Goal: Check status: Verify the current state of an ongoing process or item

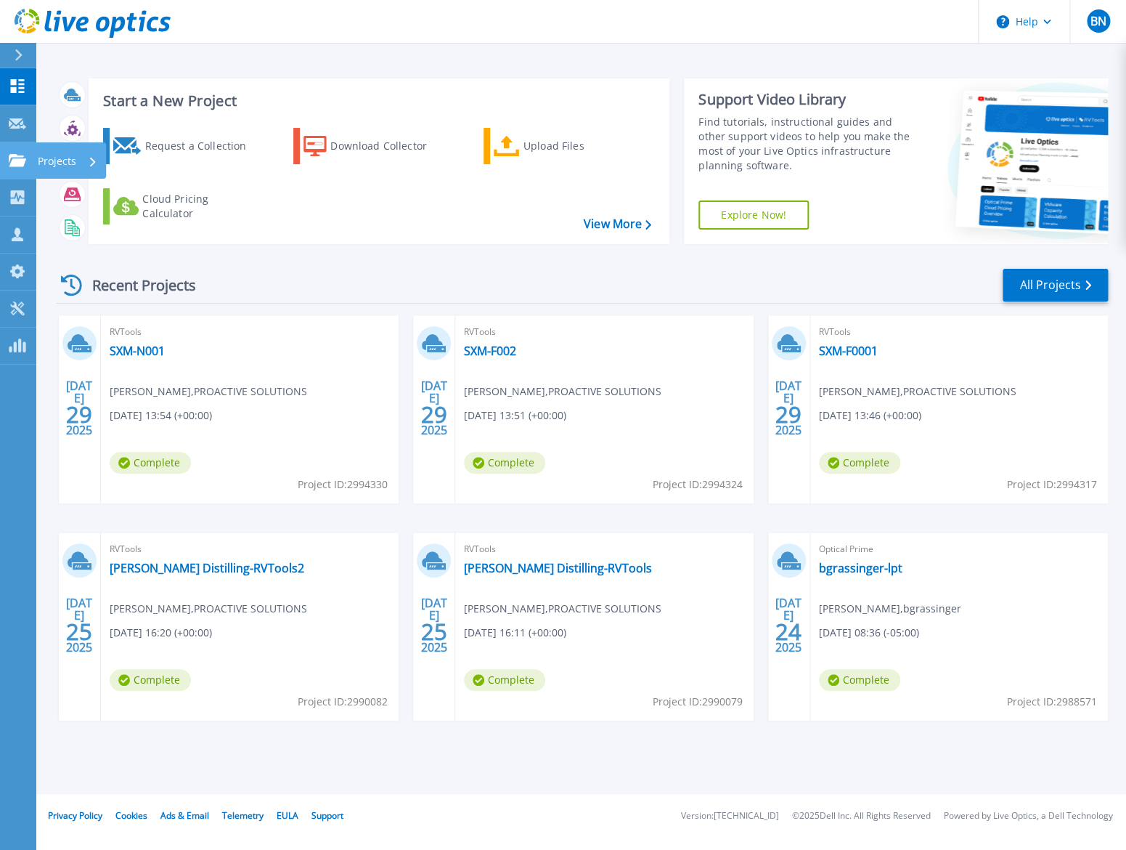
click at [20, 157] on icon at bounding box center [17, 160] width 17 height 12
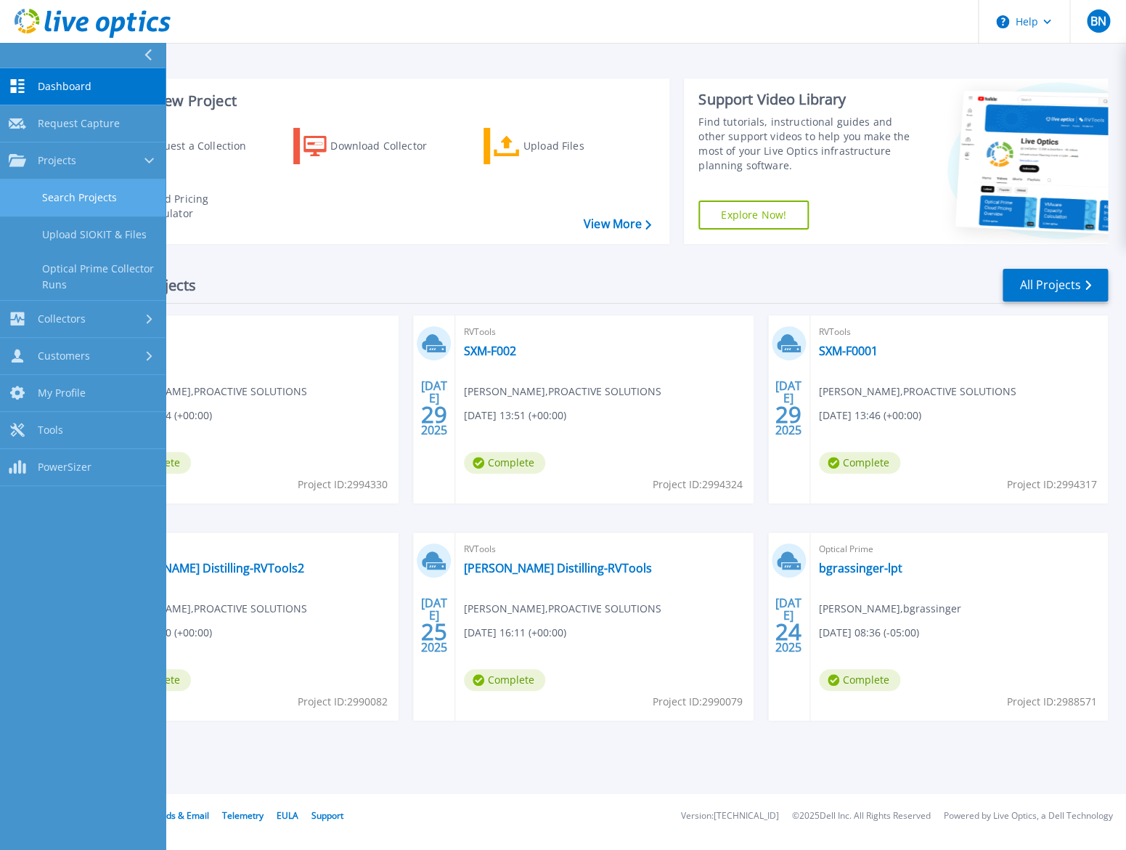
click at [75, 203] on link "Search Projects" at bounding box center [83, 197] width 166 height 37
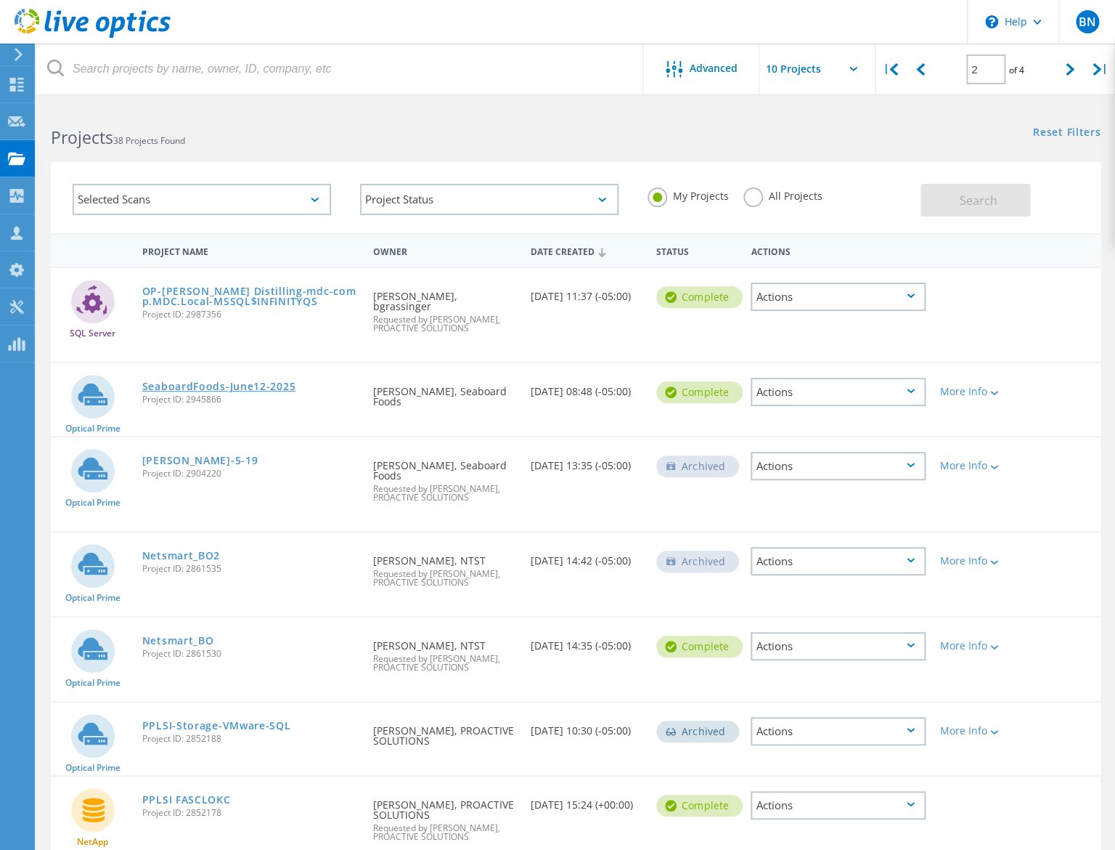
click at [202, 391] on link "SeaboardFoods-June12-2025" at bounding box center [219, 386] width 154 height 10
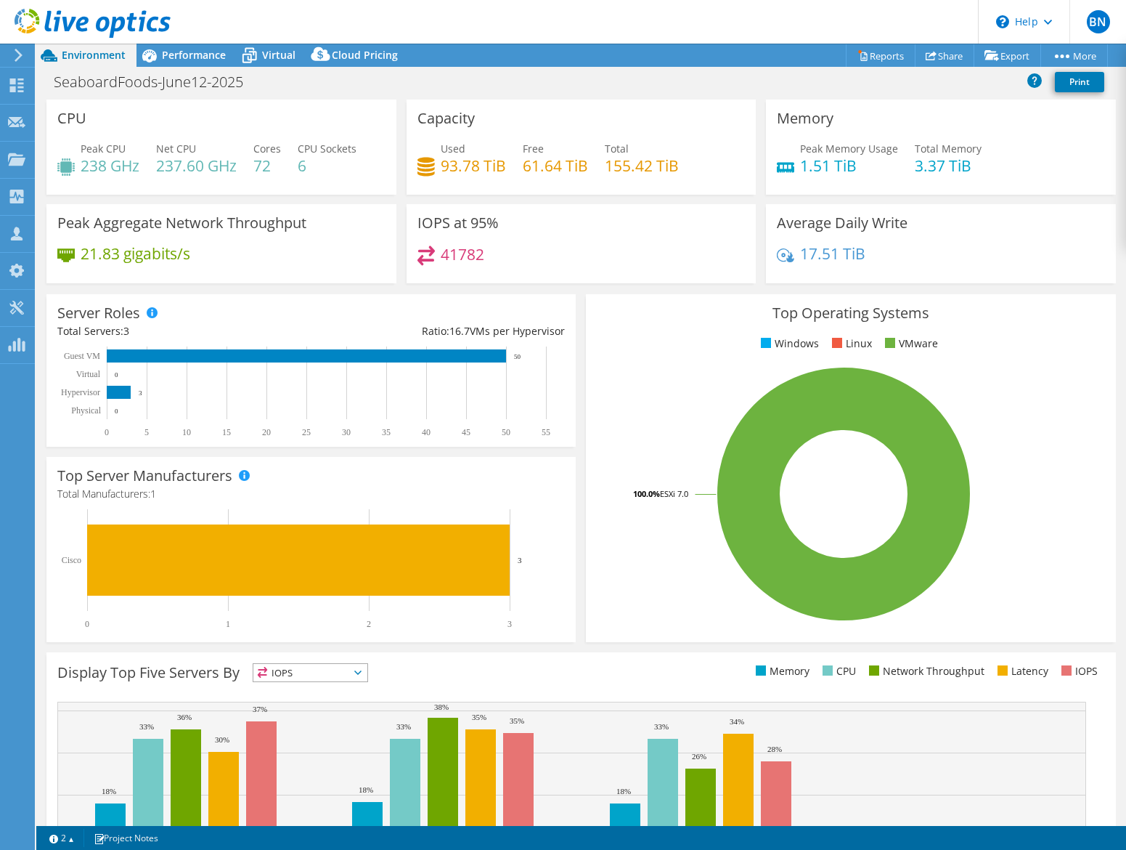
select select "USD"
click at [196, 57] on span "Performance" at bounding box center [194, 55] width 64 height 14
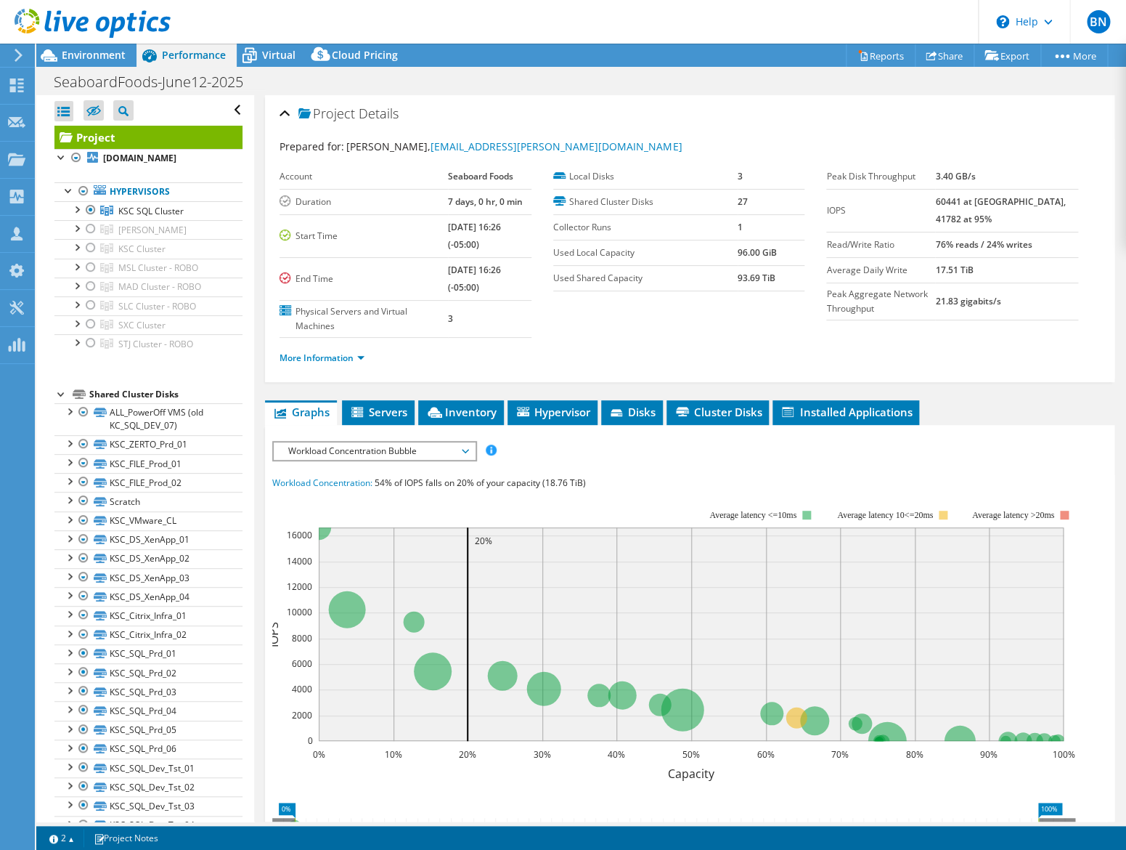
click at [325, 449] on span "Workload Concentration Bubble" at bounding box center [374, 450] width 187 height 17
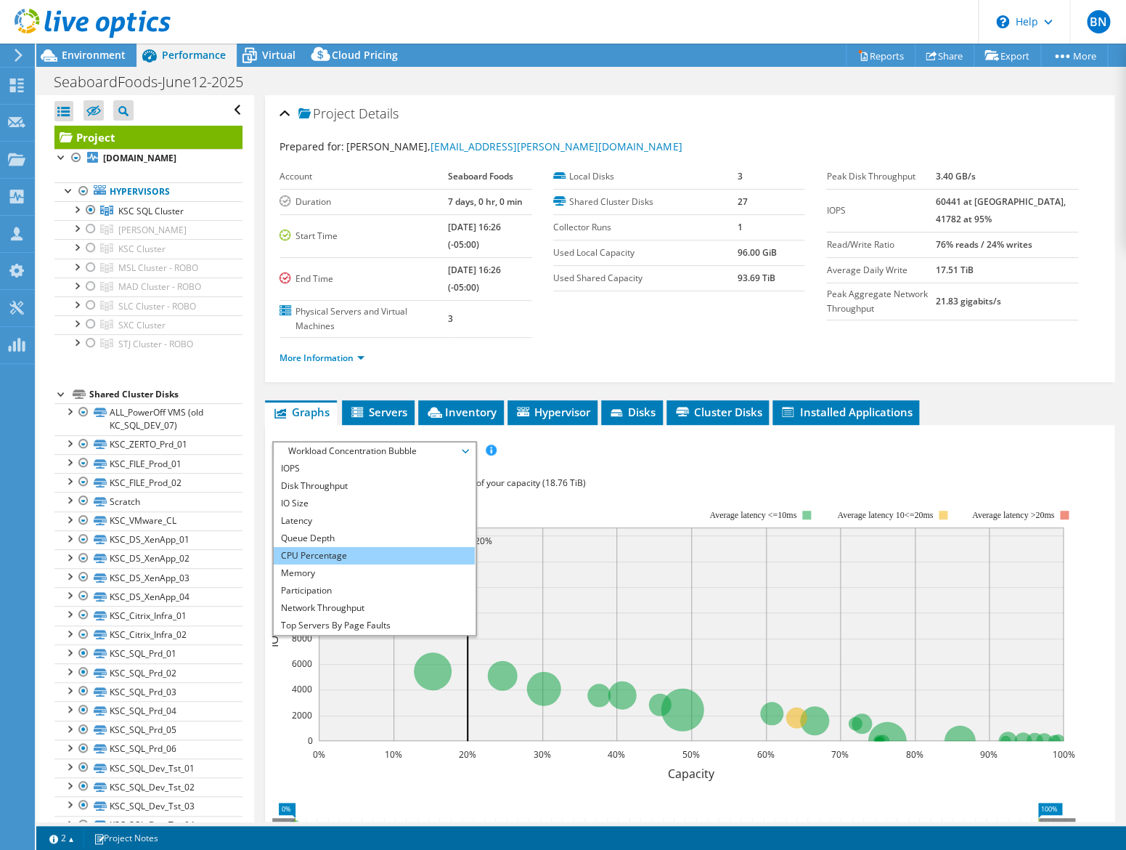
click at [325, 556] on li "CPU Percentage" at bounding box center [374, 555] width 201 height 17
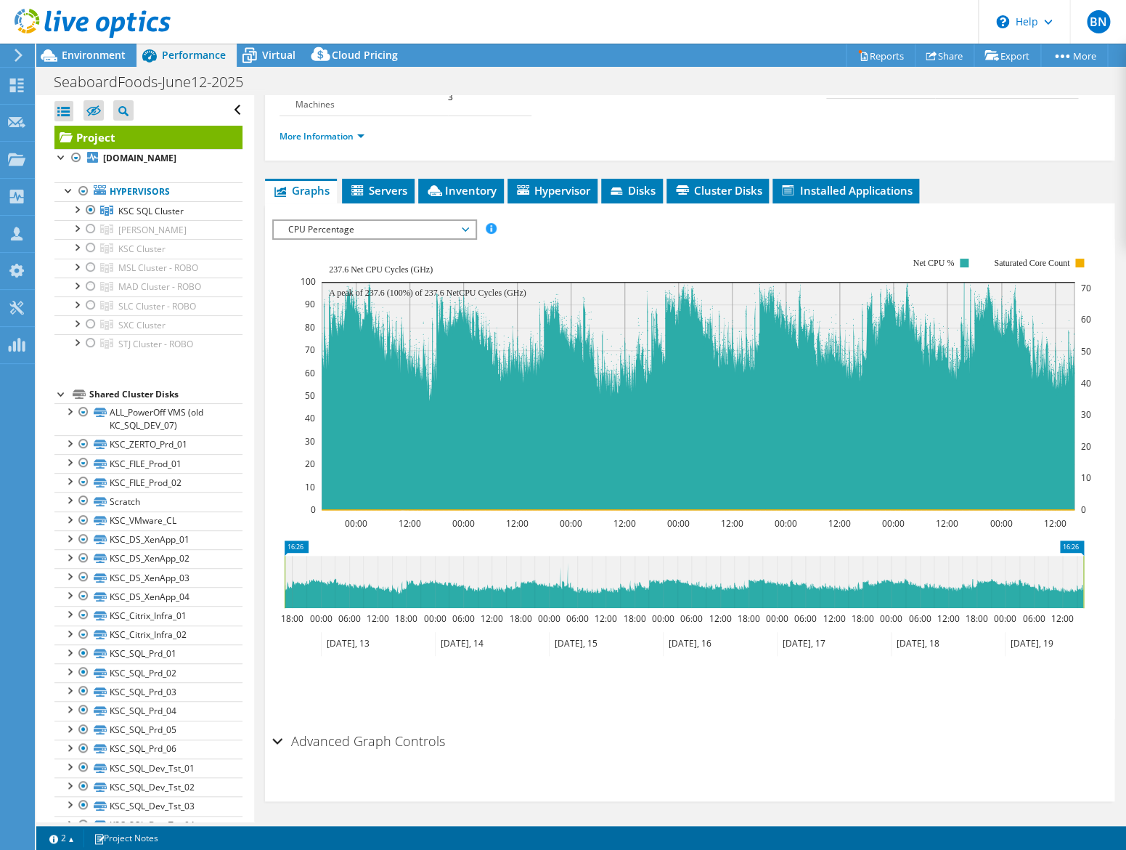
scroll to position [226, 0]
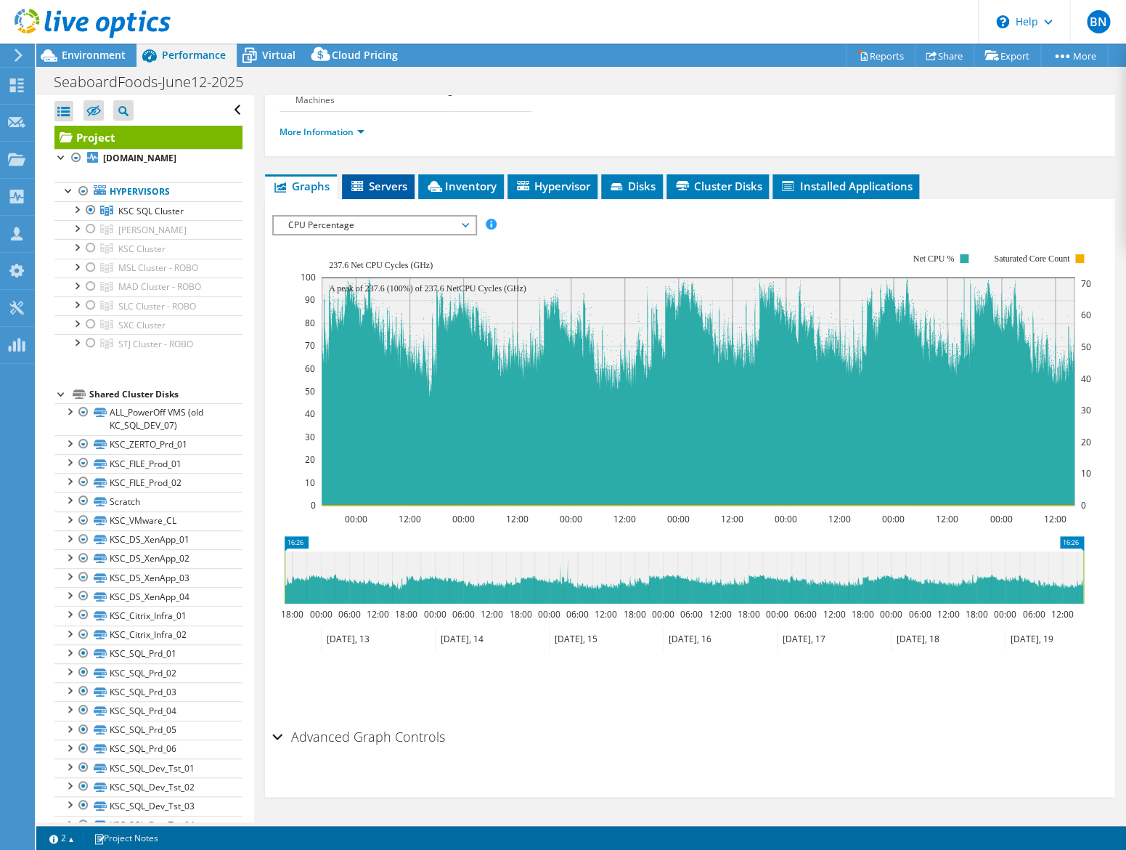
click at [388, 187] on span "Servers" at bounding box center [378, 186] width 58 height 15
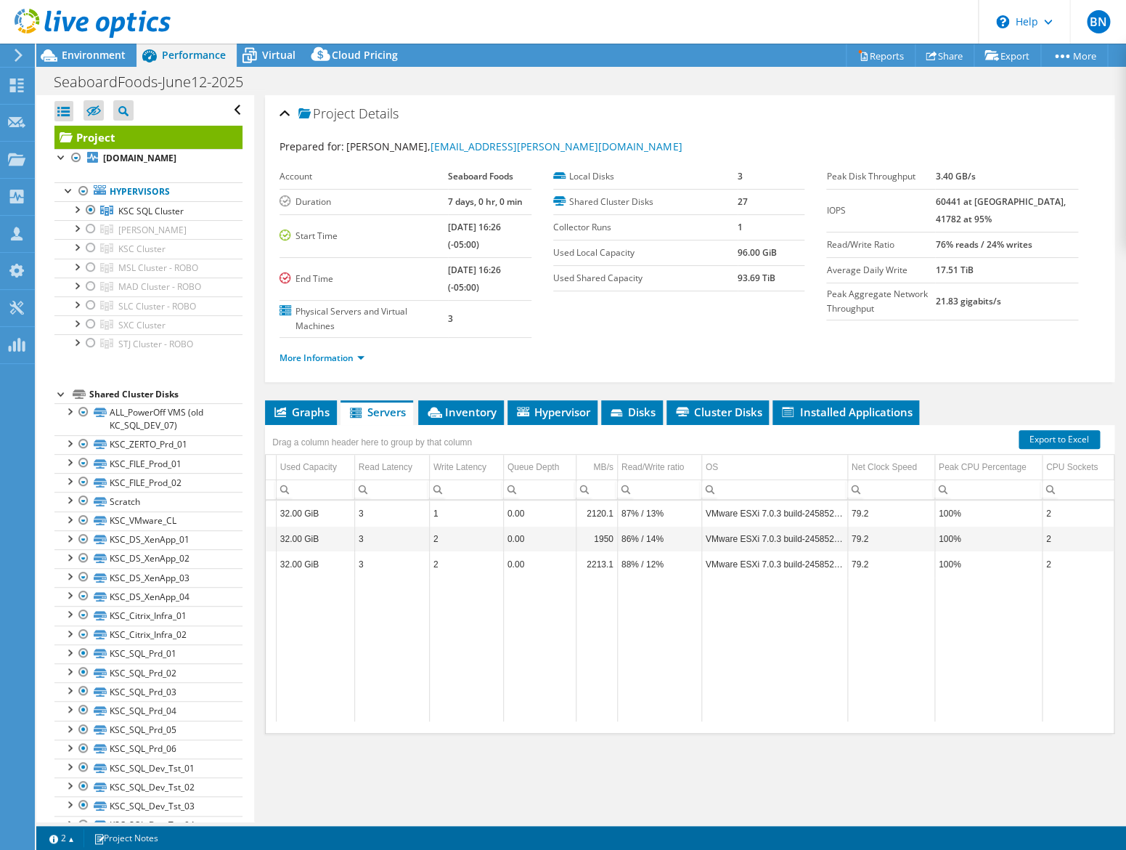
scroll to position [0, 0]
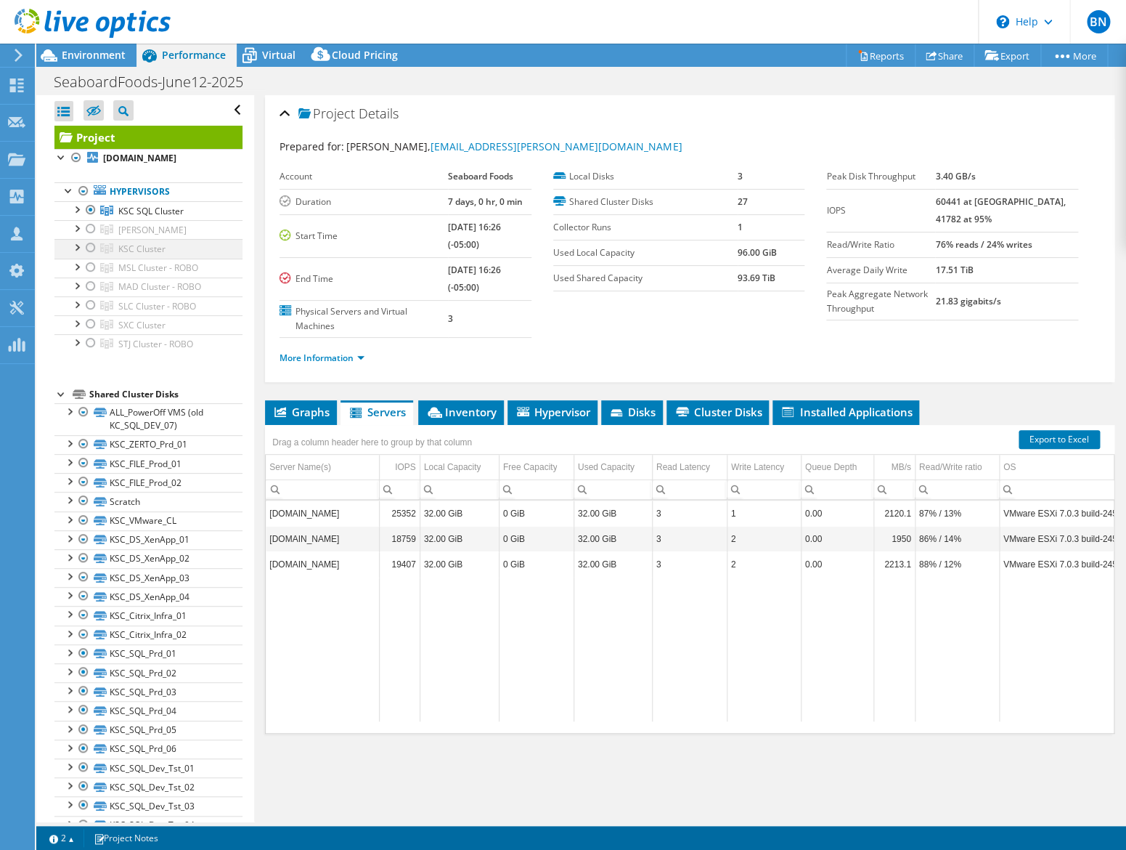
click at [92, 248] on div at bounding box center [91, 247] width 15 height 17
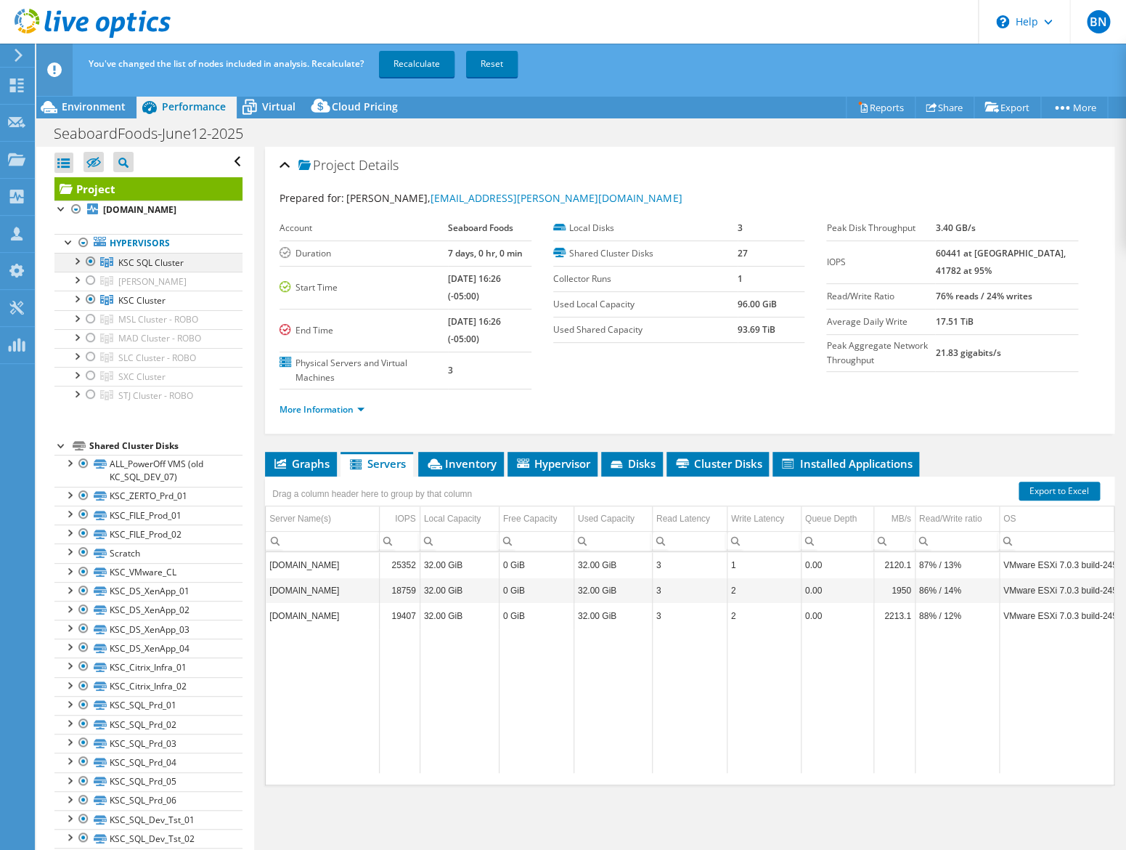
click at [87, 261] on div at bounding box center [91, 261] width 15 height 17
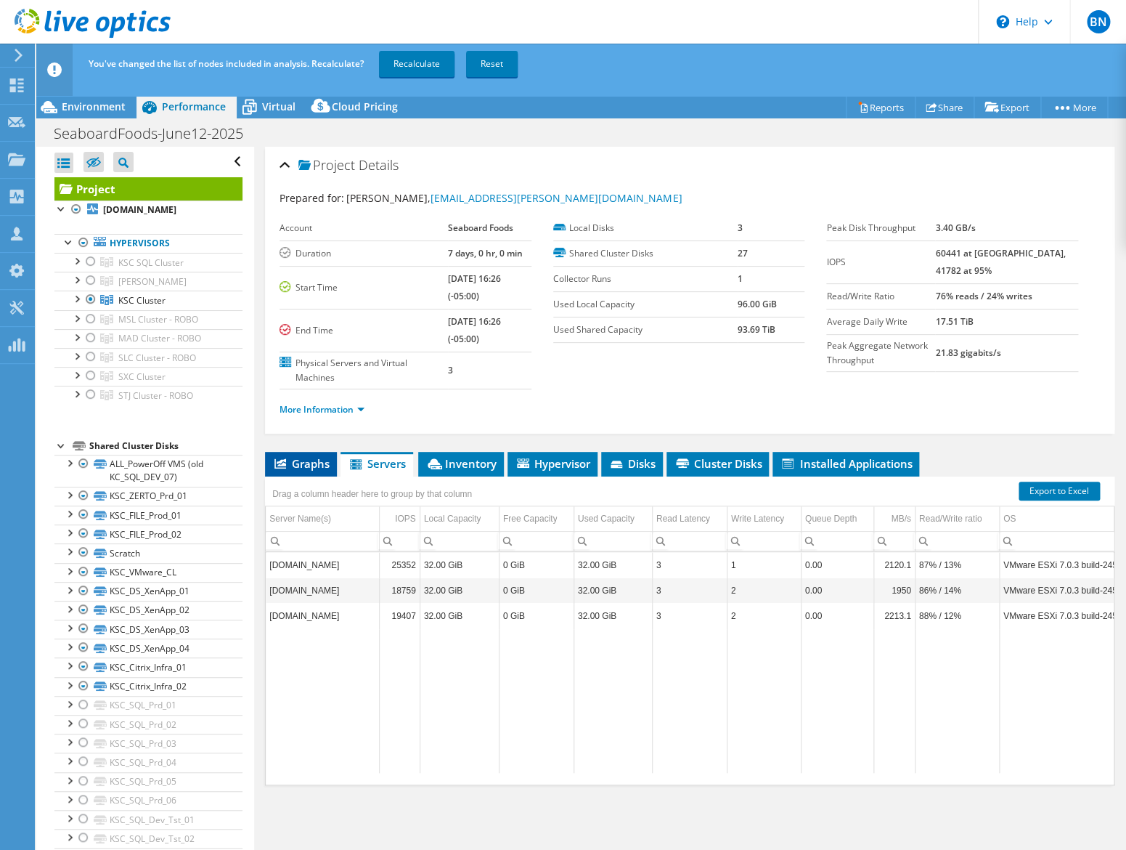
click at [301, 468] on span "Graphs" at bounding box center [300, 463] width 57 height 15
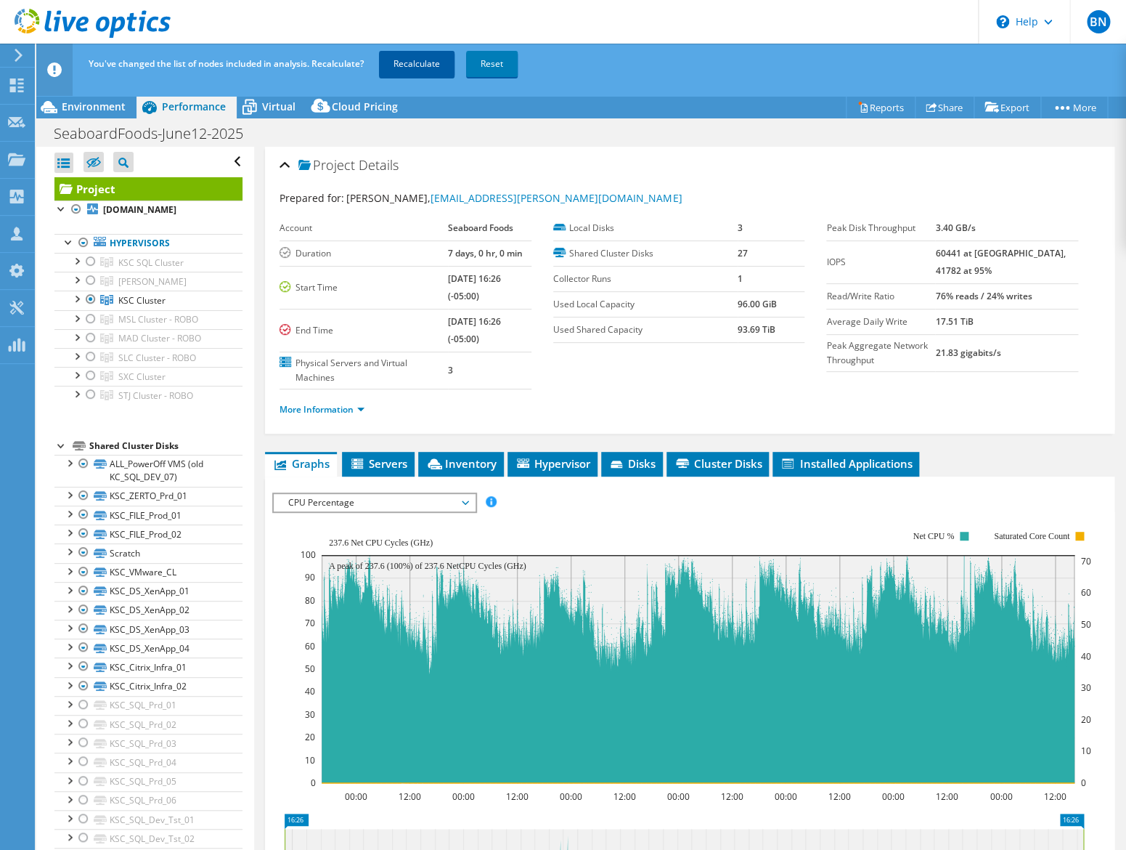
click at [426, 70] on link "Recalculate" at bounding box center [417, 64] width 76 height 26
